Goal: Task Accomplishment & Management: Use online tool/utility

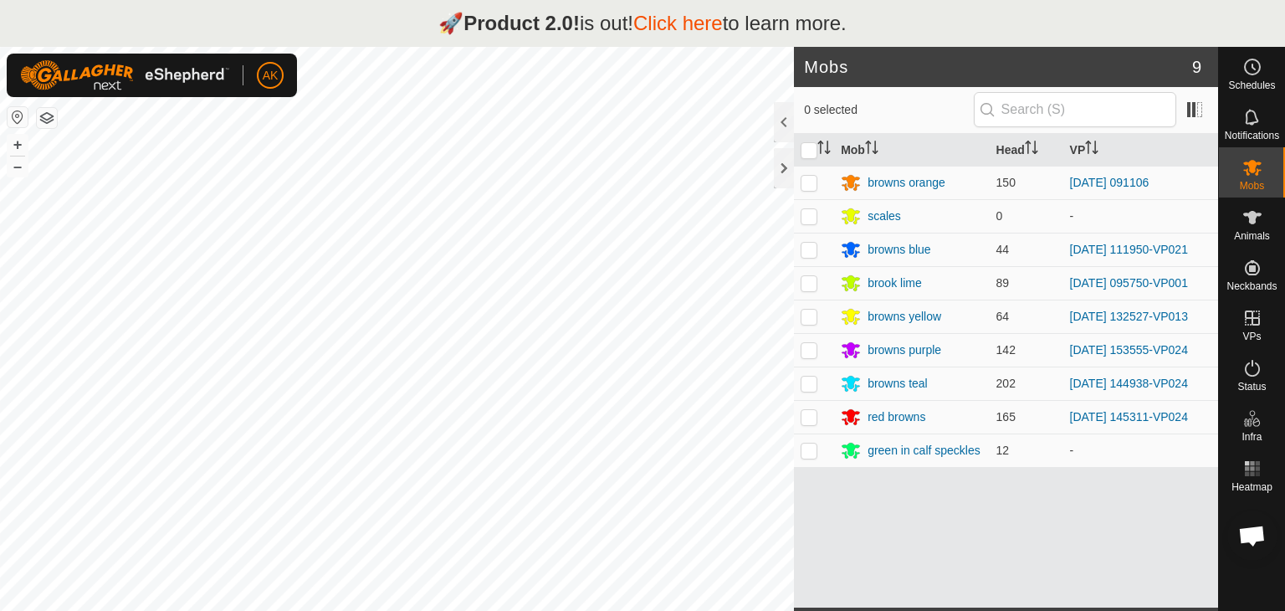
click at [448, 18] on p "🚀 Product 2.0! is out! Click here to learn more." at bounding box center [642, 23] width 408 height 30
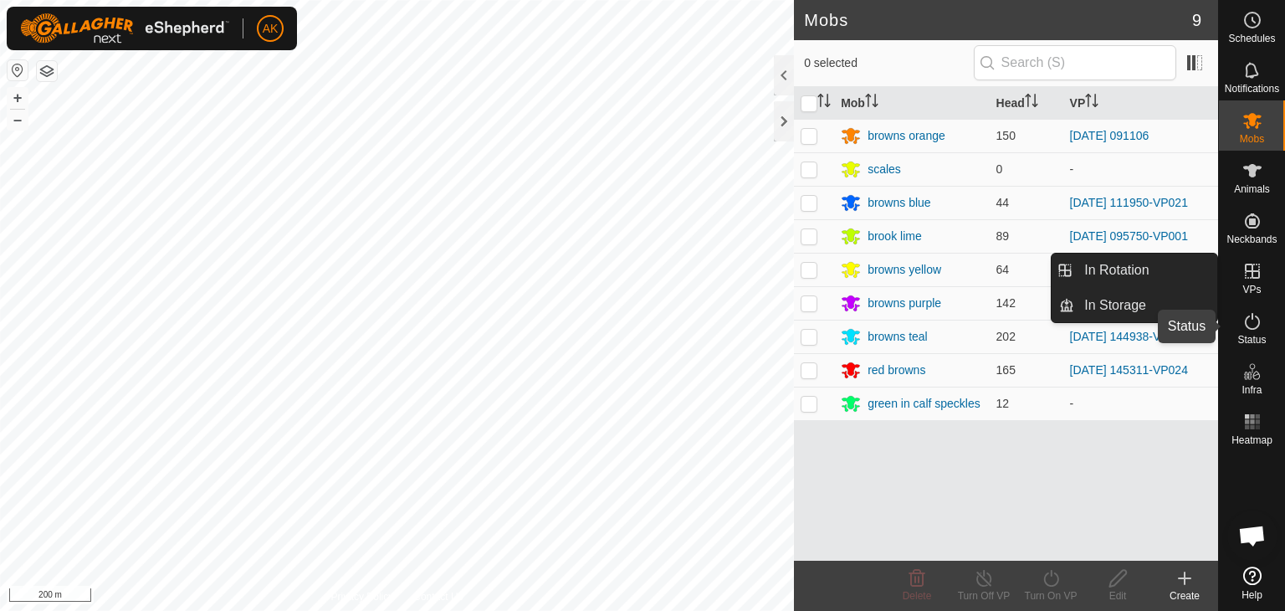
click at [1253, 322] on icon at bounding box center [1252, 321] width 20 height 20
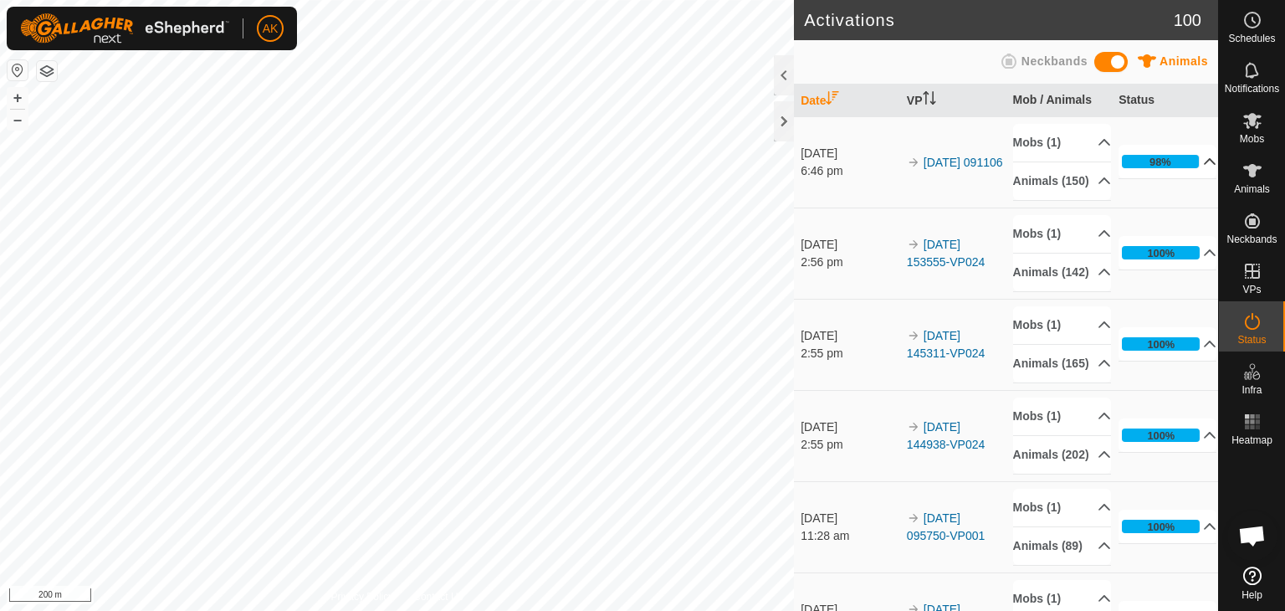
click at [1204, 165] on icon at bounding box center [1210, 161] width 12 height 7
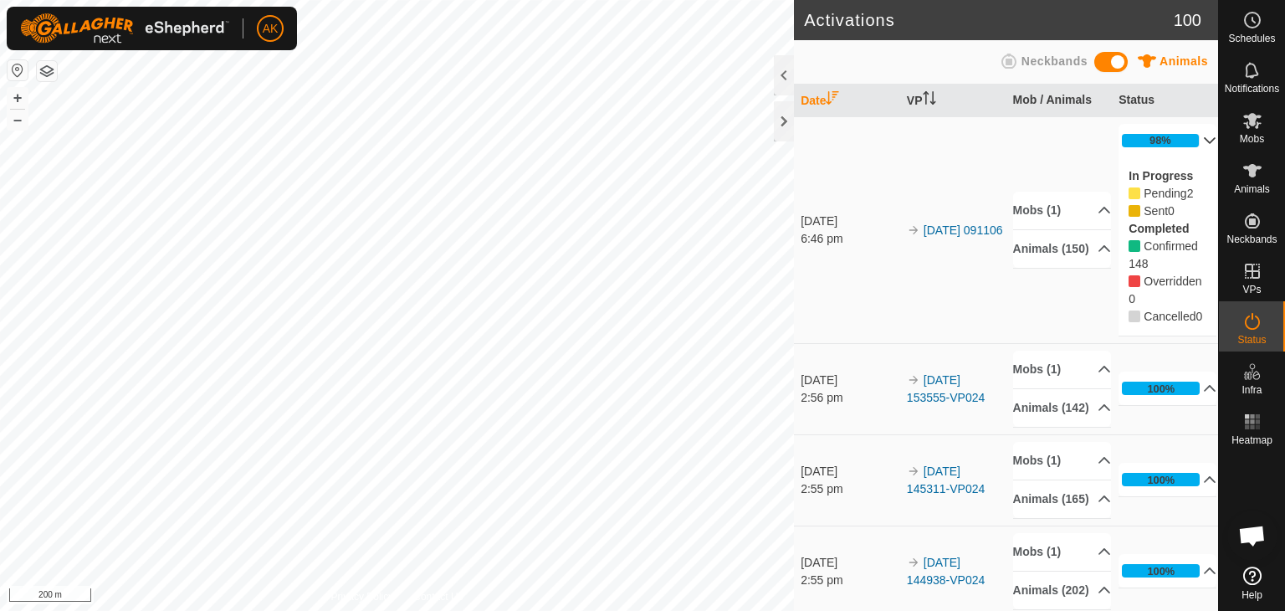
click at [1186, 143] on p-accordion-header "98%" at bounding box center [1167, 140] width 98 height 33
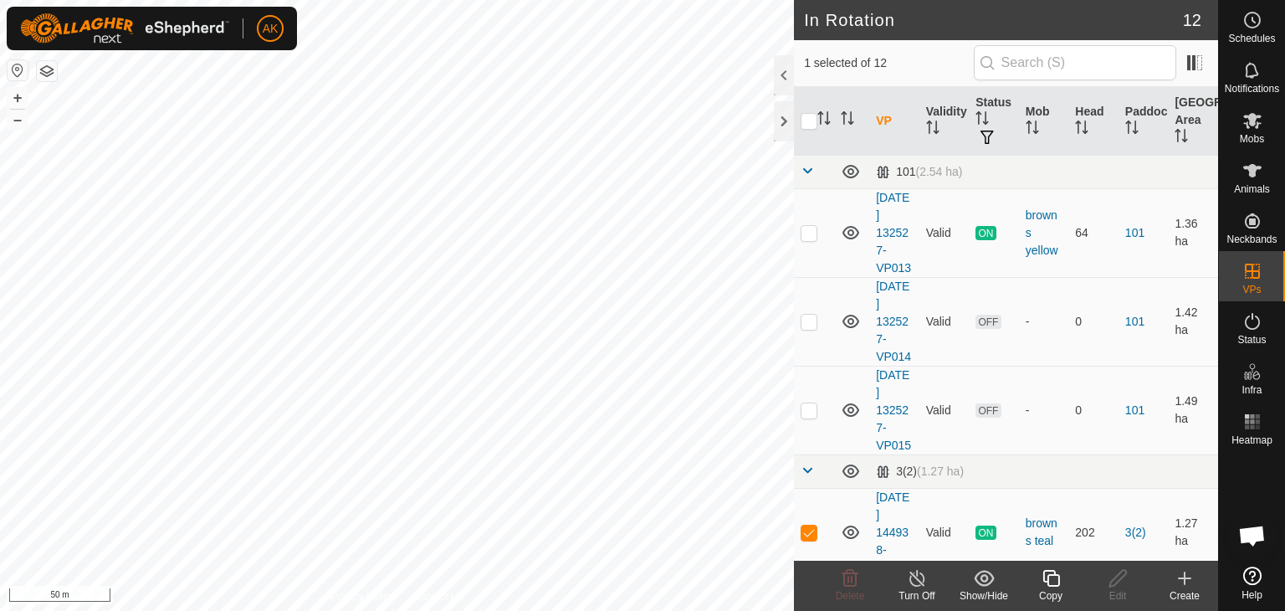
click at [1043, 583] on icon at bounding box center [1050, 578] width 21 height 20
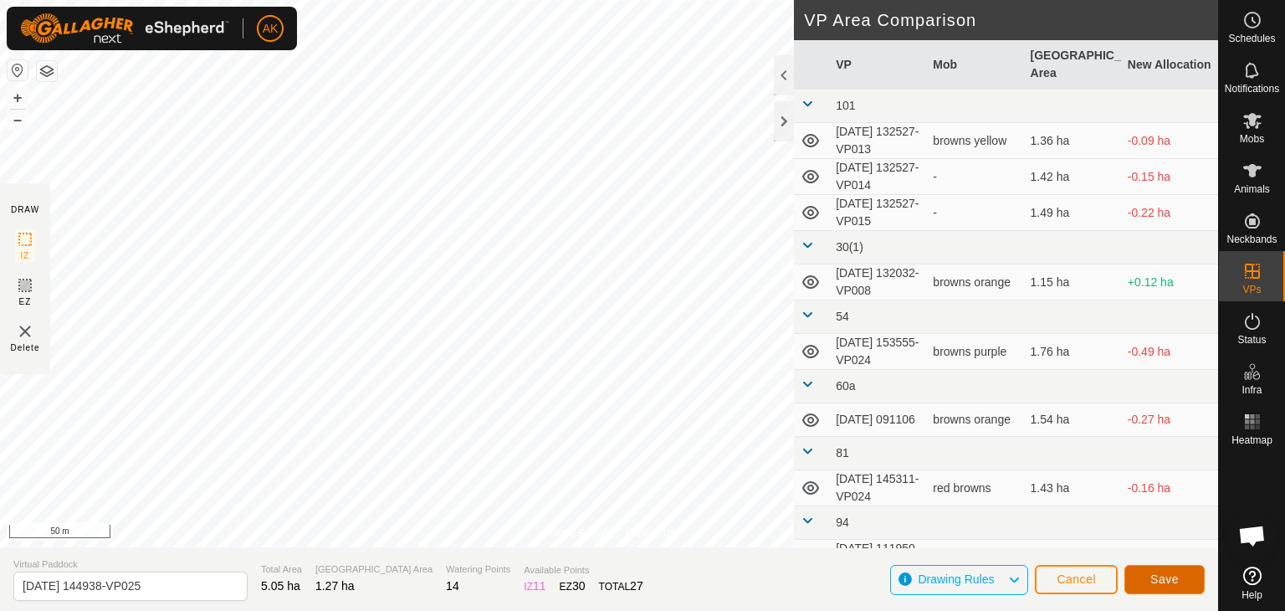
click at [1173, 580] on span "Save" at bounding box center [1164, 578] width 28 height 13
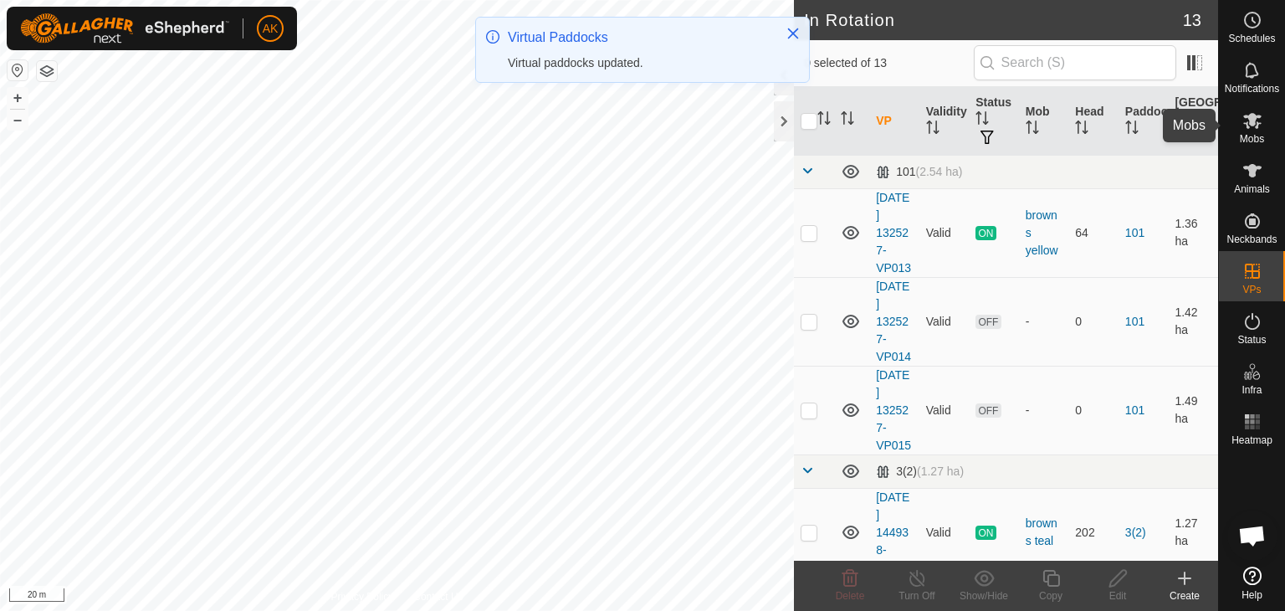
click at [1250, 125] on icon at bounding box center [1252, 121] width 18 height 16
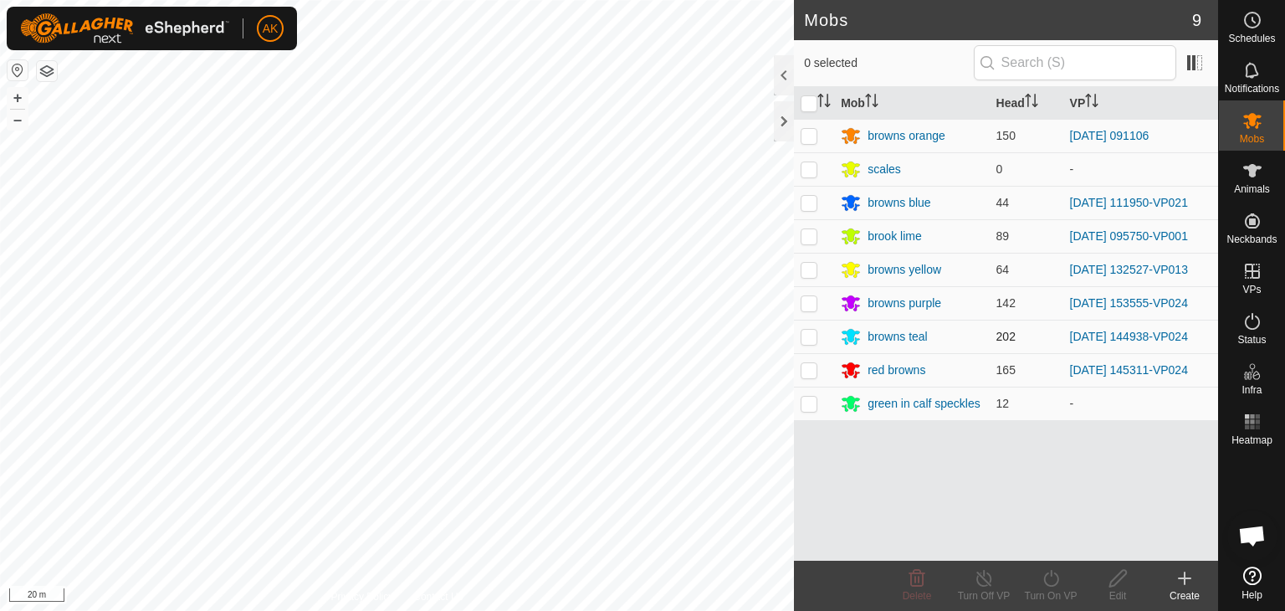
click at [808, 335] on p-checkbox at bounding box center [808, 336] width 17 height 13
checkbox input "true"
click at [1044, 593] on div "Turn On VP" at bounding box center [1050, 595] width 67 height 15
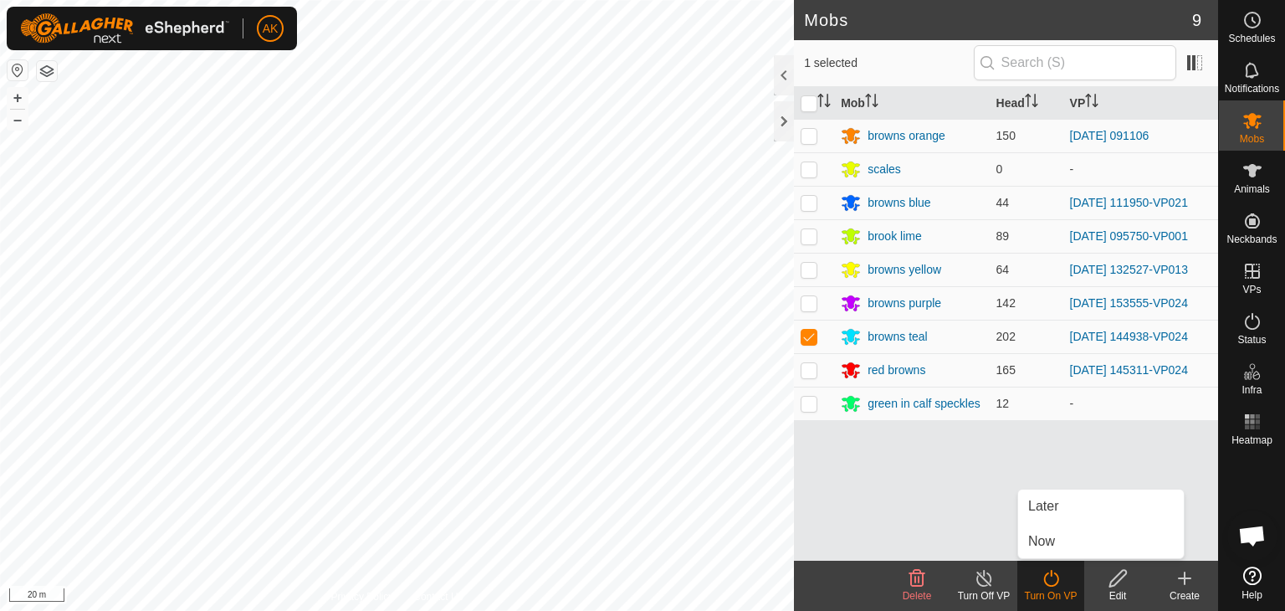
click at [1044, 560] on div "Turn On VP" at bounding box center [1050, 585] width 67 height 50
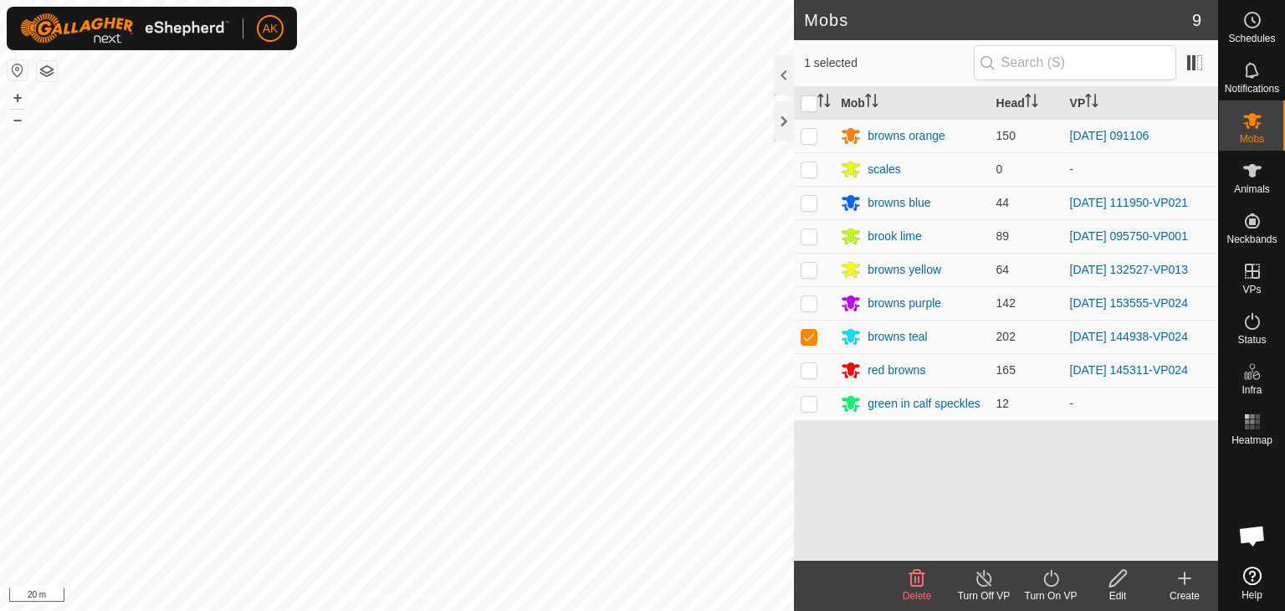
click at [1047, 579] on icon at bounding box center [1050, 578] width 21 height 20
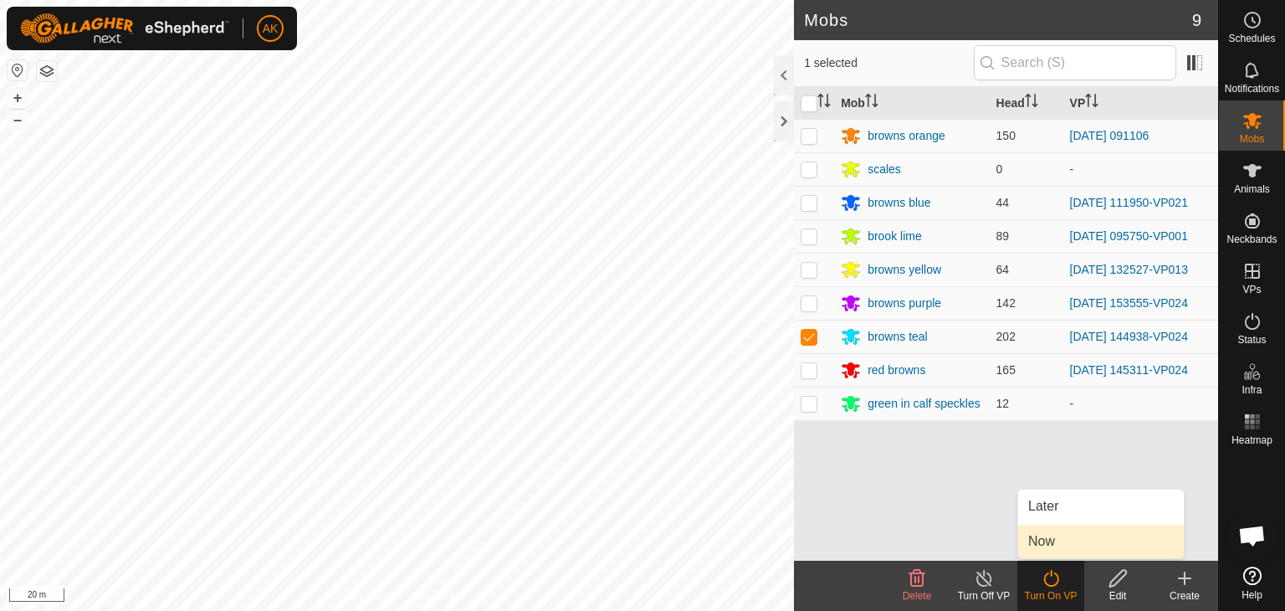
click at [1047, 549] on link "Now" at bounding box center [1101, 540] width 166 height 33
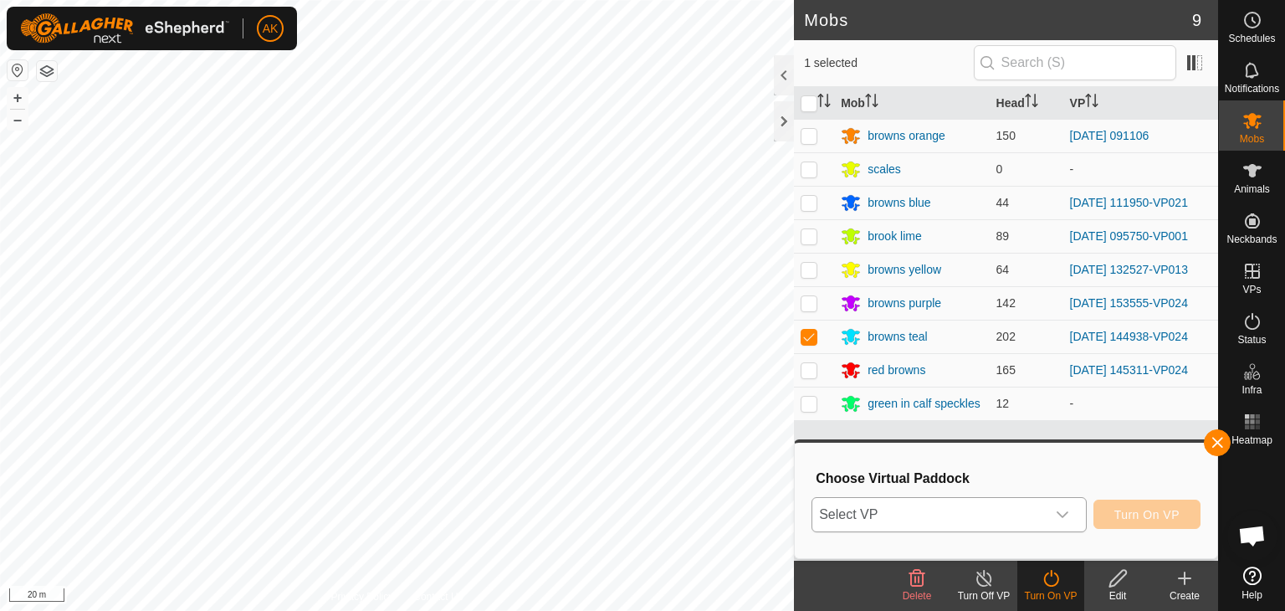
click at [1014, 520] on span "Select VP" at bounding box center [928, 514] width 233 height 33
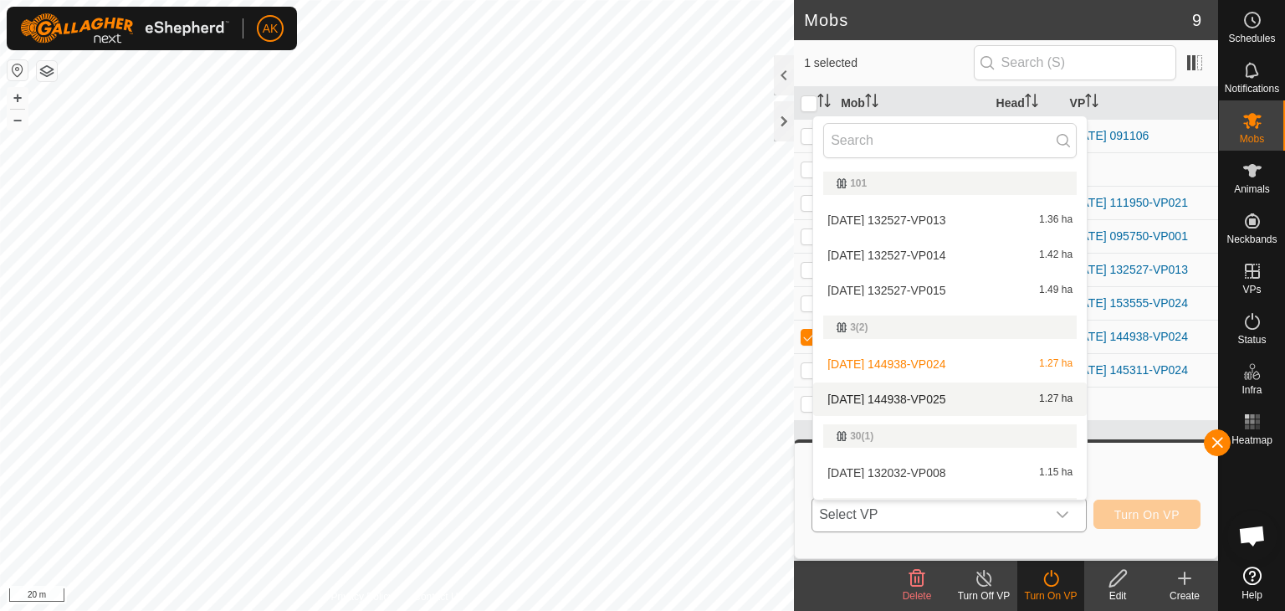
click at [934, 391] on li "[DATE] 144938-VP025 1.27 ha" at bounding box center [949, 398] width 273 height 33
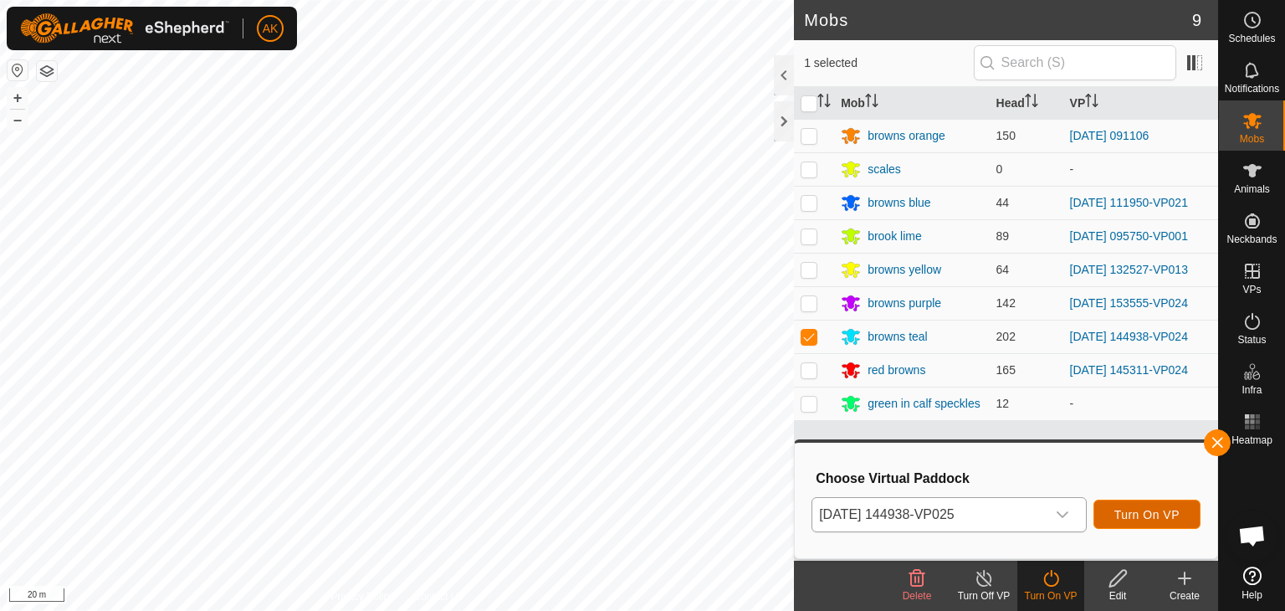
click at [1135, 519] on span "Turn On VP" at bounding box center [1146, 514] width 65 height 13
